Goal: Information Seeking & Learning: Check status

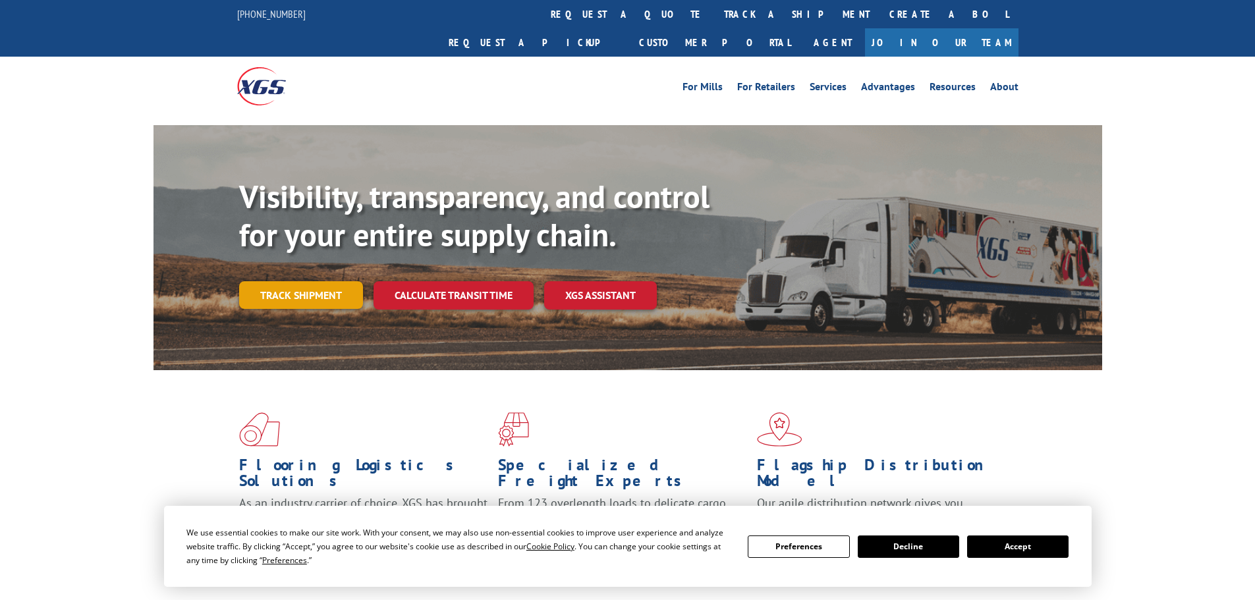
click at [322, 281] on link "Track shipment" at bounding box center [301, 295] width 124 height 28
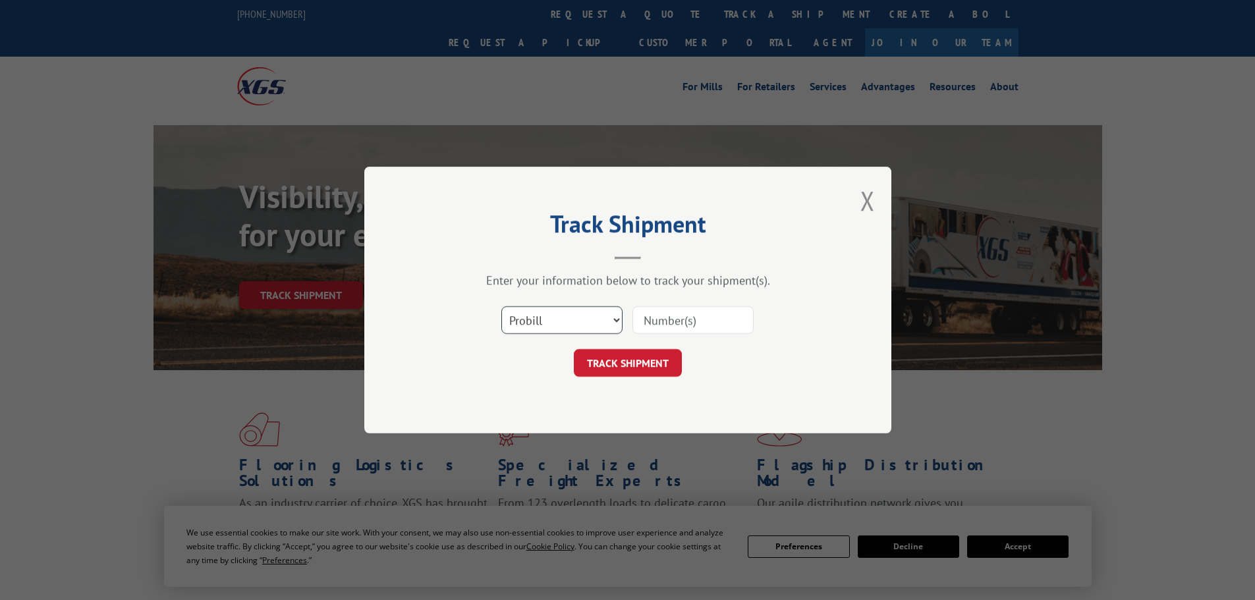
click at [605, 310] on select "Select category... Probill BOL PO" at bounding box center [561, 320] width 121 height 28
select select "po"
click at [501, 306] on select "Select category... Probill BOL PO" at bounding box center [561, 320] width 121 height 28
paste input "294487885"
type input "294487885"
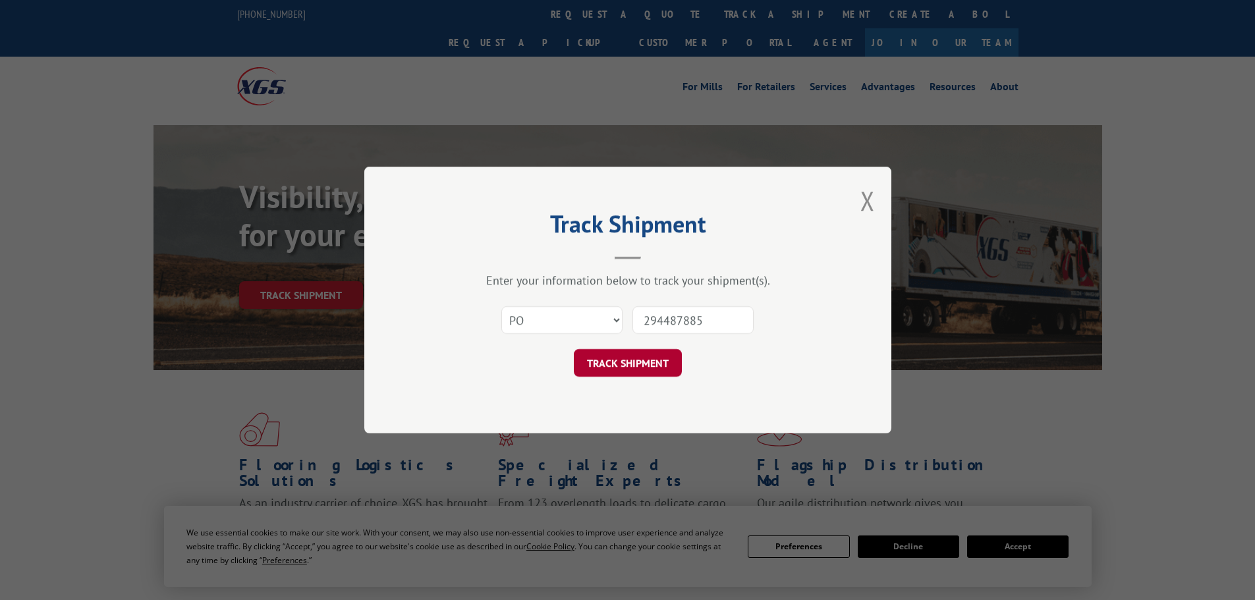
click at [655, 364] on button "TRACK SHIPMENT" at bounding box center [628, 363] width 108 height 28
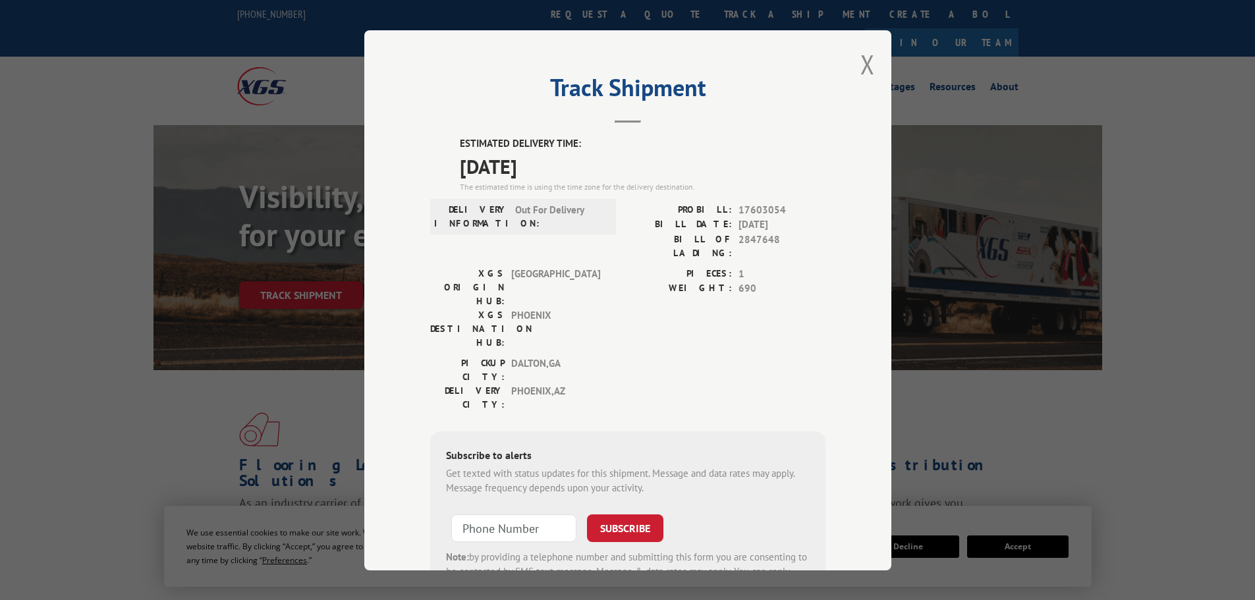
drag, startPoint x: 441, startPoint y: 173, endPoint x: 569, endPoint y: 159, distance: 128.6
click at [569, 160] on div "ESTIMATED DELIVERY TIME: [DATE] The estimated time is using the time zone for t…" at bounding box center [627, 373] width 395 height 474
copy span "[DATE]"
drag, startPoint x: 727, startPoint y: 210, endPoint x: 782, endPoint y: 210, distance: 54.7
click at [782, 210] on div "PROBILL: 17603054" at bounding box center [727, 209] width 198 height 15
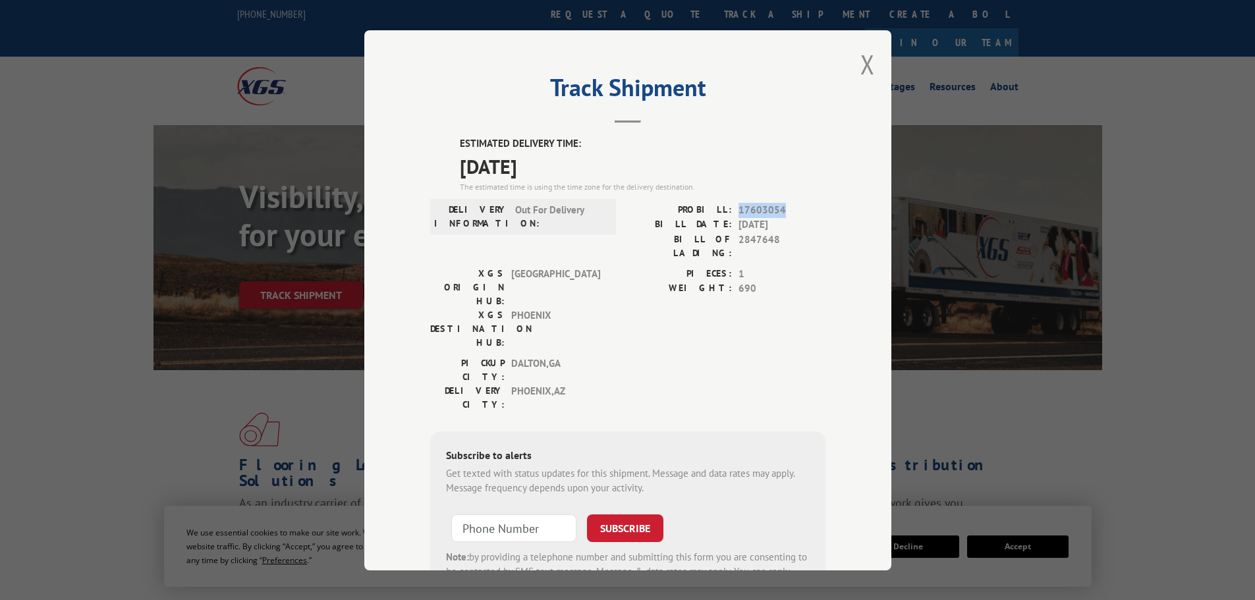
copy div "17603054"
click at [644, 266] on label "PIECES:" at bounding box center [680, 273] width 104 height 15
drag, startPoint x: 667, startPoint y: 208, endPoint x: 783, endPoint y: 202, distance: 115.4
click at [783, 202] on div "ESTIMATED DELIVERY TIME: [DATE] The estimated time is using the time zone for t…" at bounding box center [627, 373] width 395 height 474
copy div "PROBILL: 17603054"
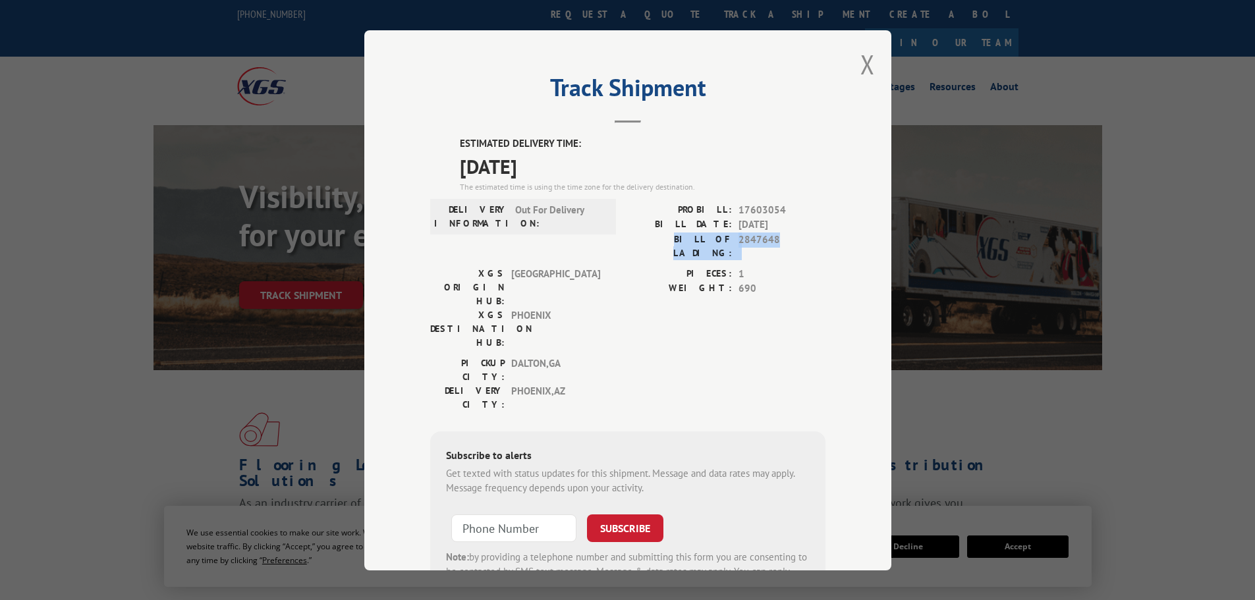
drag, startPoint x: 655, startPoint y: 238, endPoint x: 789, endPoint y: 235, distance: 133.1
click at [789, 235] on div "BILL OF LADING: 2847648" at bounding box center [727, 246] width 198 height 28
copy div "BILL OF LADING: 2847648"
click at [864, 59] on button "Close modal" at bounding box center [867, 64] width 14 height 35
